Goal: Information Seeking & Learning: Understand process/instructions

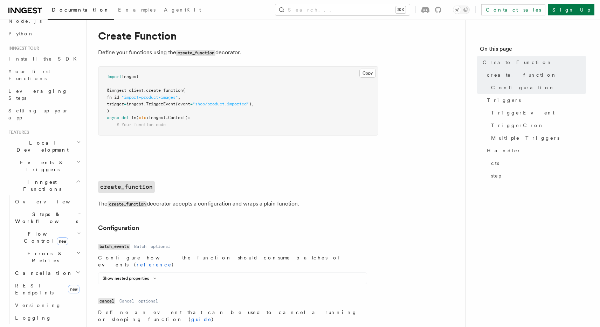
scroll to position [70, 0]
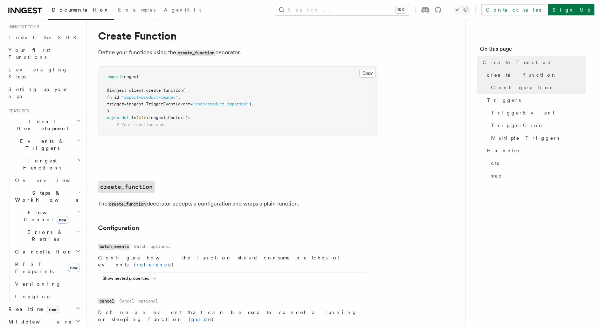
click at [55, 189] on span "Steps & Workflows" at bounding box center [45, 196] width 66 height 14
click at [37, 222] on span "Function steps" at bounding box center [49, 225] width 54 height 6
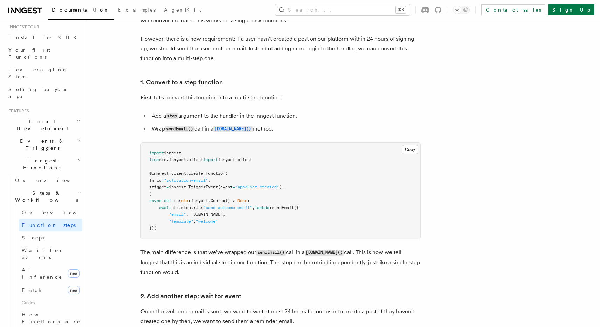
scroll to position [388, 0]
click at [180, 82] on link "1. Convert to a step function" at bounding box center [181, 84] width 82 height 10
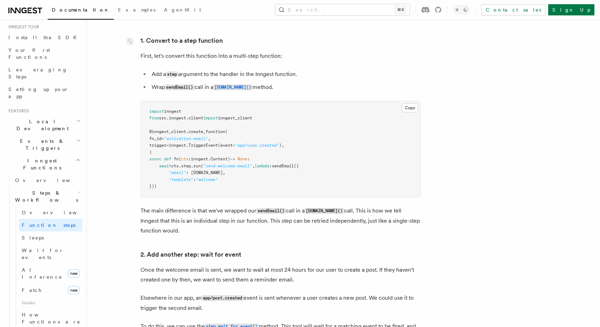
scroll to position [433, 0]
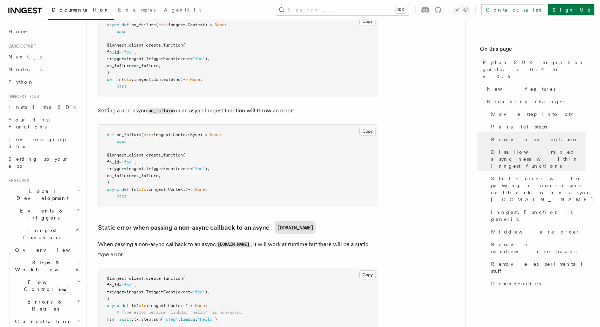
scroll to position [662, 0]
